Goal: Information Seeking & Learning: Learn about a topic

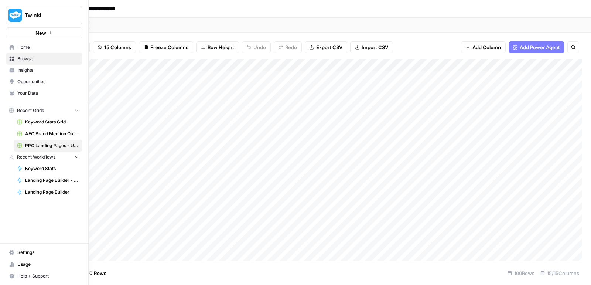
click at [35, 72] on span "Insights" at bounding box center [48, 70] width 62 height 7
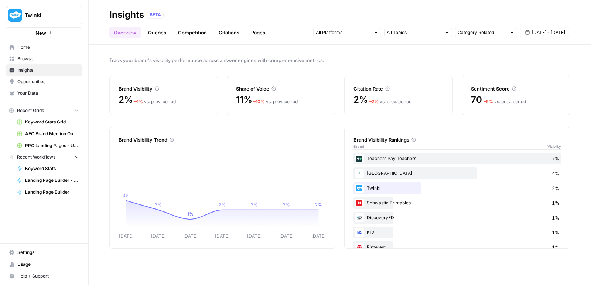
click at [160, 29] on link "Queries" at bounding box center [157, 33] width 27 height 12
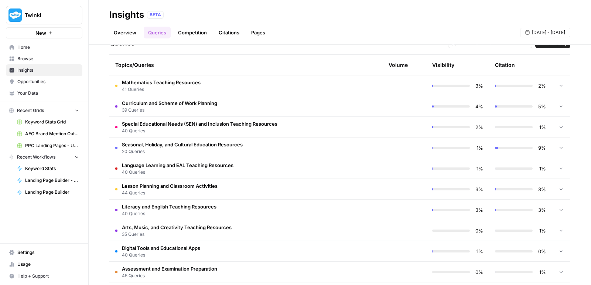
scroll to position [233, 0]
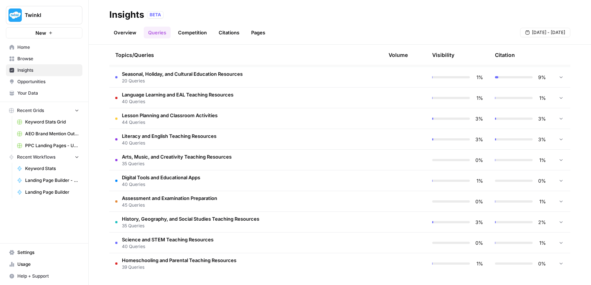
click at [250, 187] on td "Digital Tools and Educational Apps 40 Queries" at bounding box center [208, 180] width 199 height 20
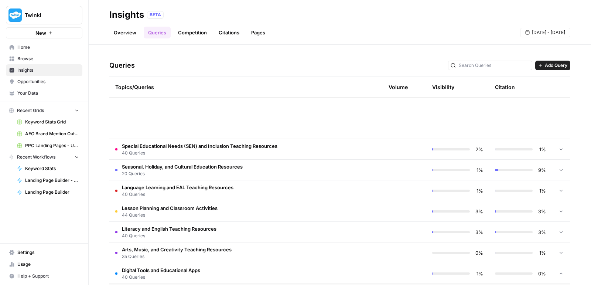
scroll to position [295, 0]
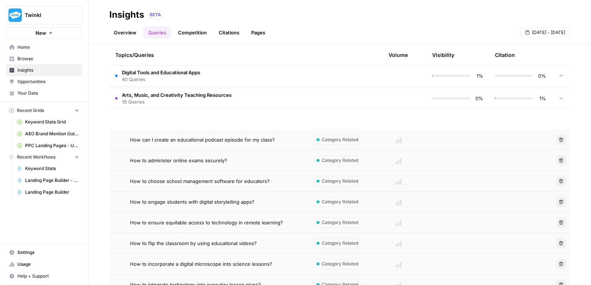
click at [211, 137] on span "How can I create an educational podcast episode for my class?" at bounding box center [202, 139] width 145 height 7
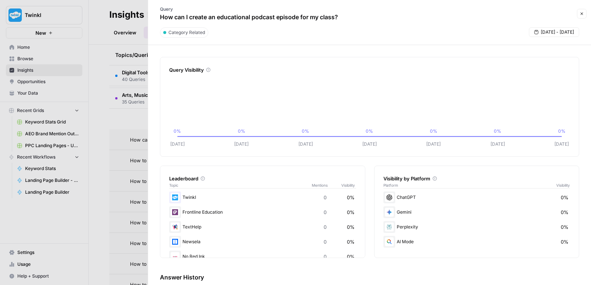
click at [47, 56] on div at bounding box center [295, 142] width 591 height 285
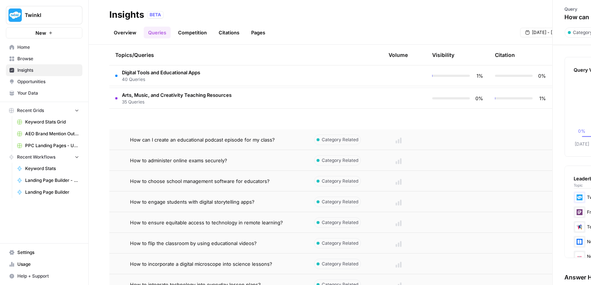
click at [47, 56] on span "Browse" at bounding box center [48, 58] width 62 height 7
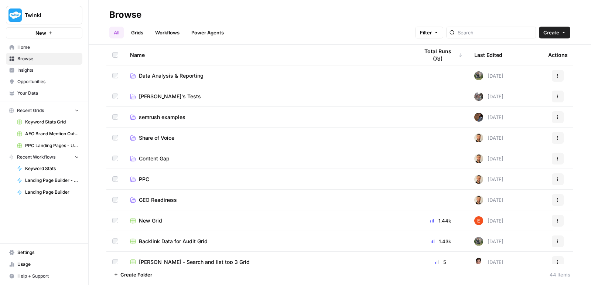
click at [146, 90] on td "[PERSON_NAME]'s Tests" at bounding box center [268, 96] width 289 height 20
click at [154, 95] on span "[PERSON_NAME]'s Tests" at bounding box center [170, 96] width 62 height 7
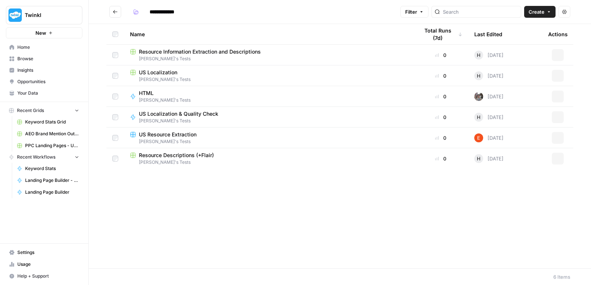
type input "**********"
click at [163, 136] on span "US Resource Extraction" at bounding box center [168, 134] width 58 height 7
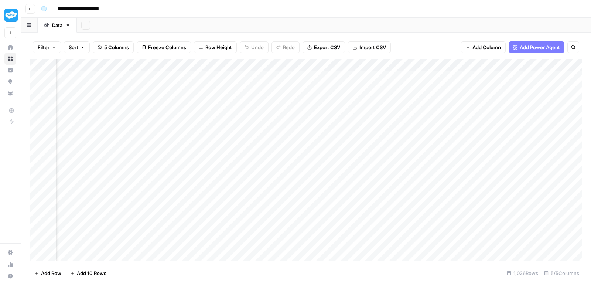
scroll to position [0, 178]
click at [28, 7] on icon "button" at bounding box center [30, 9] width 4 height 4
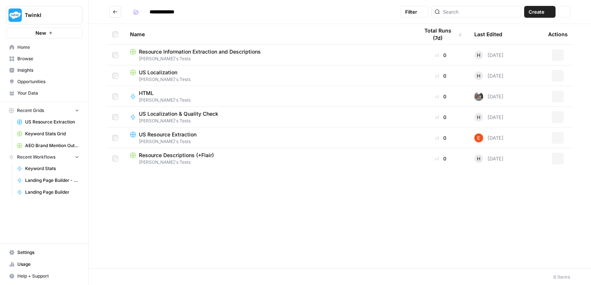
type input "**********"
click at [32, 89] on link "Your Data" at bounding box center [44, 93] width 76 height 12
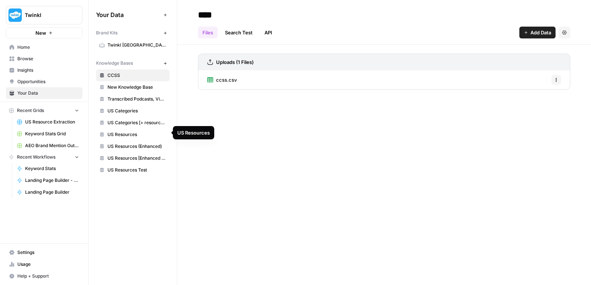
click at [123, 131] on span "US Resources" at bounding box center [136, 134] width 59 height 7
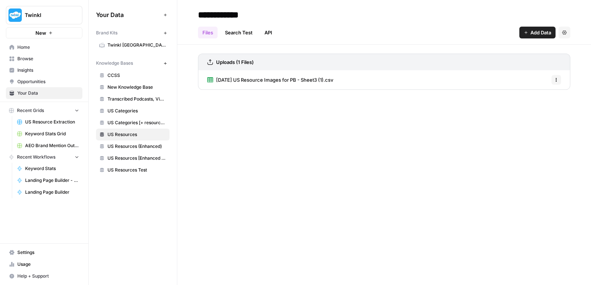
click at [129, 167] on span "US Resources Test" at bounding box center [136, 170] width 59 height 7
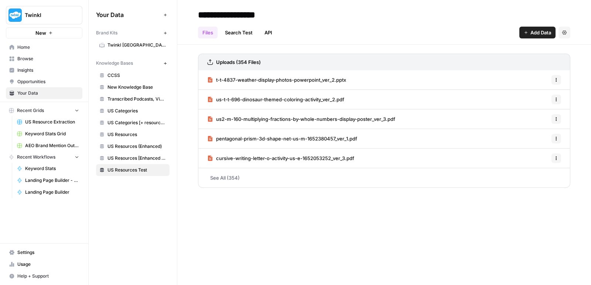
click at [227, 179] on link "See All (354)" at bounding box center [384, 177] width 372 height 19
